Goal: Check status

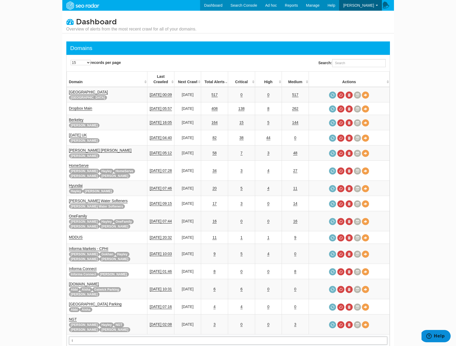
click at [104, 337] on input "t" at bounding box center [228, 341] width 319 height 8
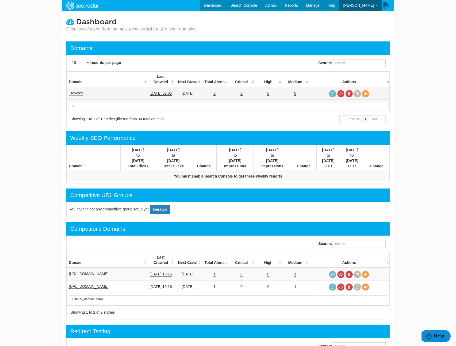
type input "tra"
click at [82, 91] on link "Travelex" at bounding box center [76, 93] width 14 height 5
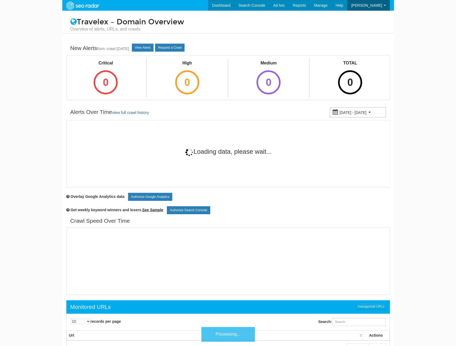
scroll to position [21, 0]
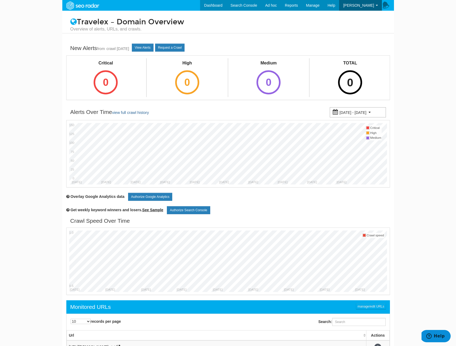
click at [351, 89] on div "0" at bounding box center [350, 82] width 24 height 24
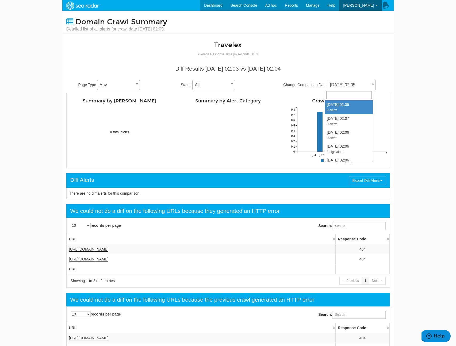
click at [335, 84] on span "[DATE] 02:05" at bounding box center [352, 84] width 48 height 7
